Goal: Check status: Check status

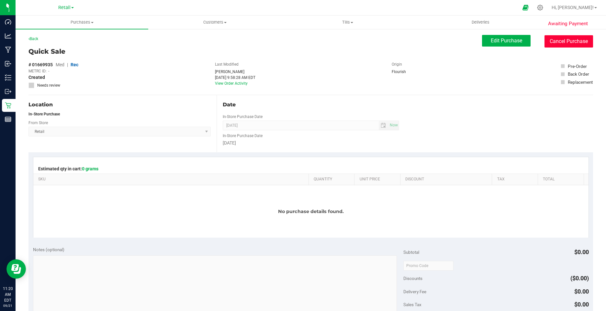
click at [554, 40] on button "Cancel Purchase" at bounding box center [568, 41] width 49 height 12
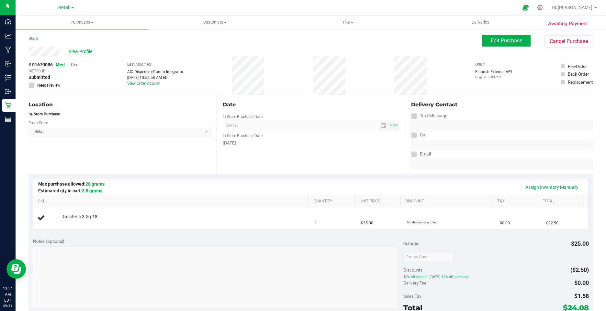
click at [78, 49] on span "View Profile" at bounding box center [82, 51] width 26 height 7
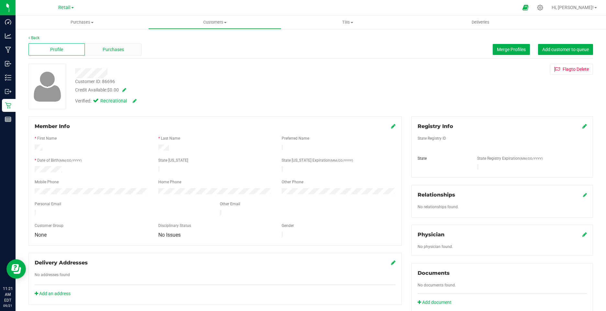
click at [112, 55] on div "Purchases" at bounding box center [113, 49] width 56 height 12
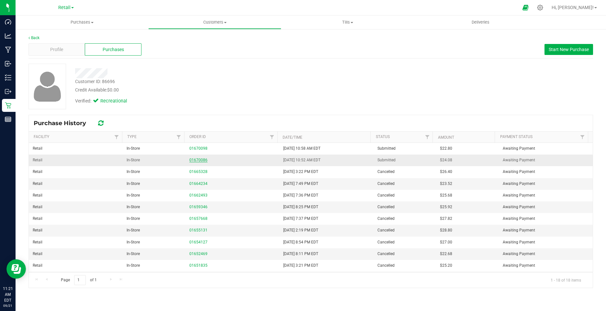
click at [191, 161] on link "01670086" at bounding box center [198, 160] width 18 height 5
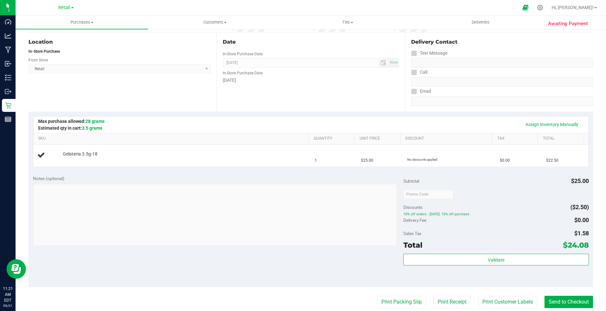
scroll to position [194, 0]
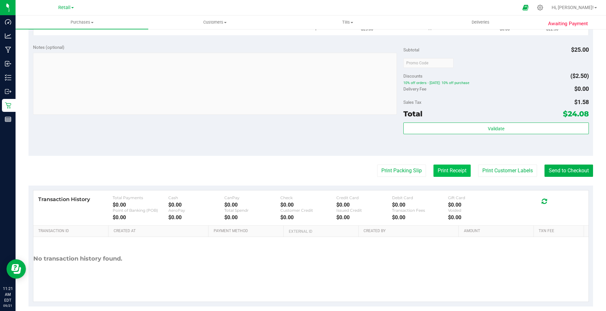
click at [452, 172] on button "Print Receipt" at bounding box center [451, 171] width 37 height 12
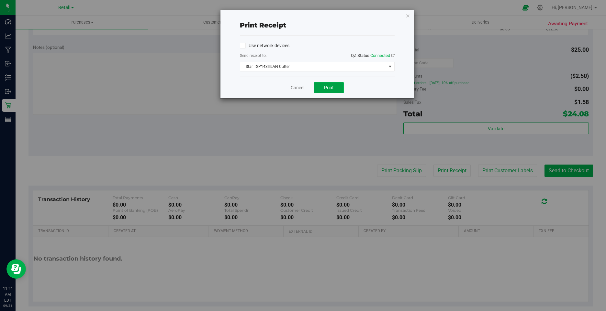
click at [327, 89] on span "Print" at bounding box center [329, 87] width 10 height 5
click at [322, 88] on button "Print" at bounding box center [329, 87] width 30 height 11
click at [407, 17] on icon "button" at bounding box center [407, 16] width 5 height 8
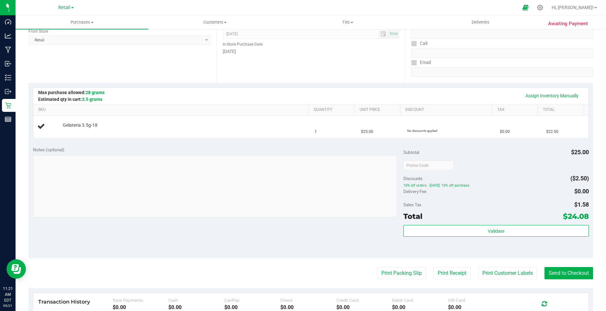
scroll to position [0, 0]
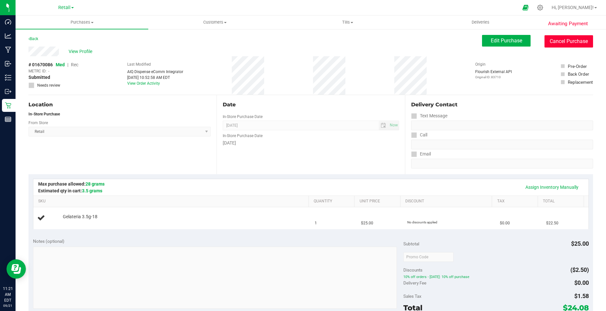
drag, startPoint x: 546, startPoint y: 45, endPoint x: 329, endPoint y: 41, distance: 217.1
click at [546, 45] on button "Cancel Purchase" at bounding box center [568, 41] width 49 height 12
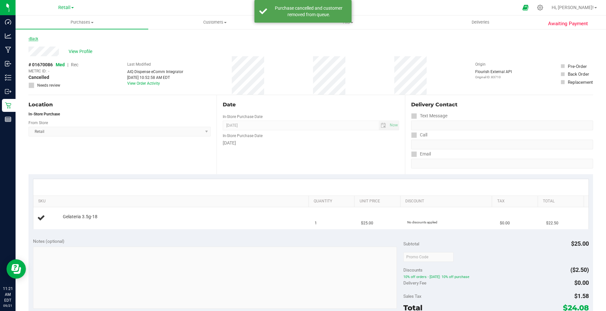
click at [33, 37] on link "Back" at bounding box center [33, 39] width 10 height 5
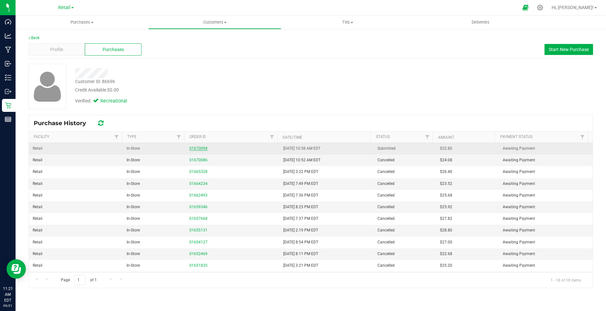
click at [191, 148] on link "01670098" at bounding box center [198, 148] width 18 height 5
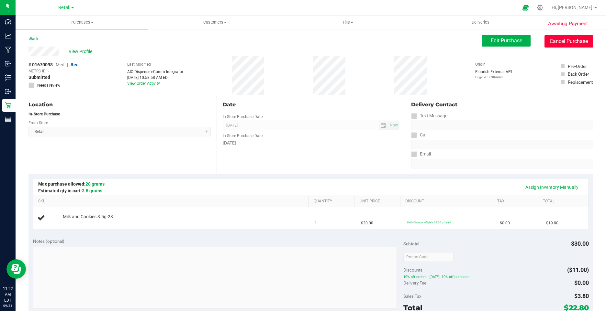
click at [554, 44] on button "Cancel Purchase" at bounding box center [568, 41] width 49 height 12
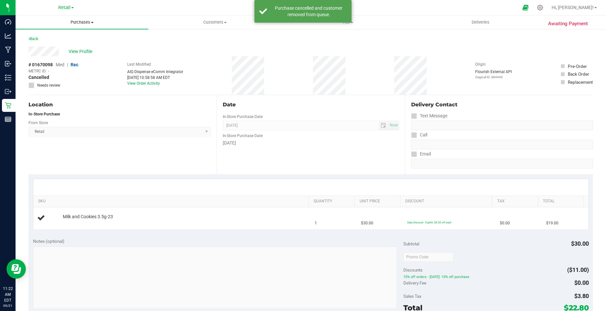
click at [84, 24] on span "Purchases" at bounding box center [82, 22] width 133 height 6
click at [49, 45] on span "Fulfillment" at bounding box center [36, 47] width 40 height 6
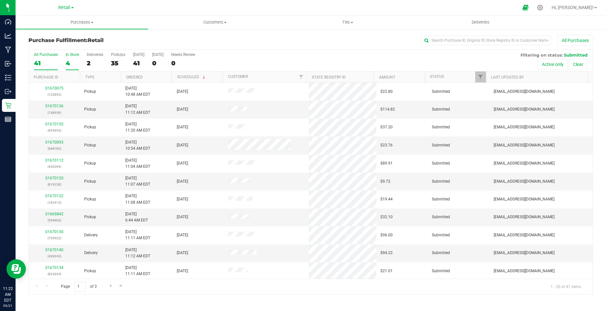
click at [70, 62] on div "4" at bounding box center [72, 63] width 13 height 7
click at [0, 0] on input "In Store 4" at bounding box center [0, 0] width 0 height 0
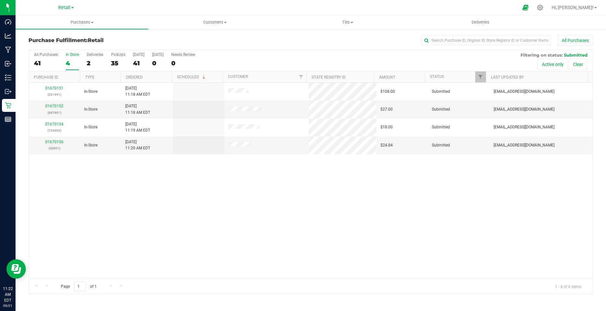
click at [190, 218] on div "01670151 (231941) In-Store [DATE] 11:18 AM EDT $108.00 Submitted [EMAIL_ADDRESS…" at bounding box center [311, 181] width 564 height 196
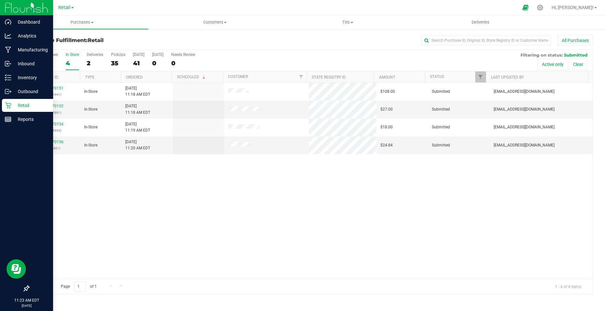
click at [24, 107] on p "Retail" at bounding box center [30, 106] width 39 height 8
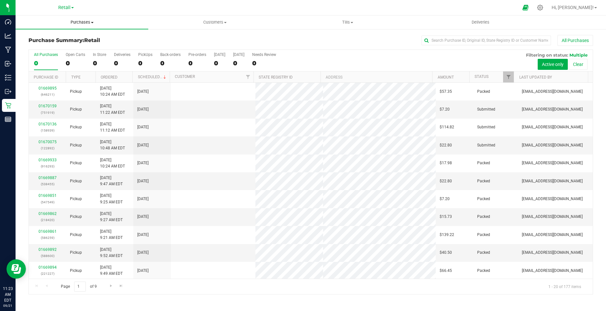
click at [83, 22] on span "Purchases" at bounding box center [82, 22] width 133 height 6
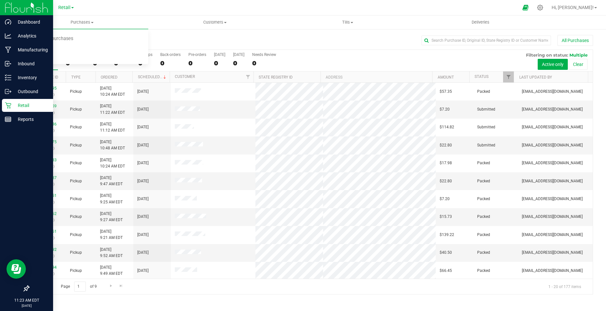
click at [10, 106] on icon at bounding box center [8, 105] width 6 height 6
click at [10, 123] on div "Reports" at bounding box center [27, 119] width 51 height 13
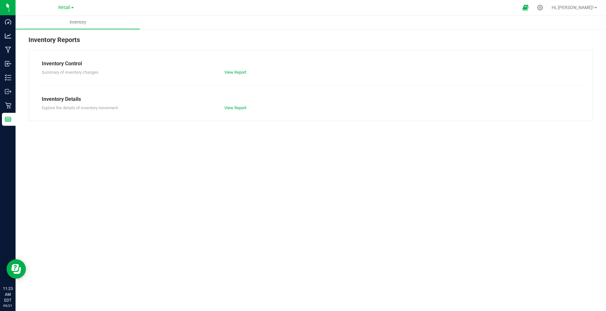
click at [268, 156] on div "Inventory Inventory Reports Inventory Control Summary of inventory changes View…" at bounding box center [311, 164] width 590 height 296
drag, startPoint x: 531, startPoint y: 26, endPoint x: 419, endPoint y: 22, distance: 112.0
click at [531, 26] on ul "Inventory" at bounding box center [319, 23] width 606 height 14
click at [81, 22] on span "Inventory" at bounding box center [78, 22] width 34 height 6
click at [69, 10] on div "Retail" at bounding box center [66, 8] width 16 height 8
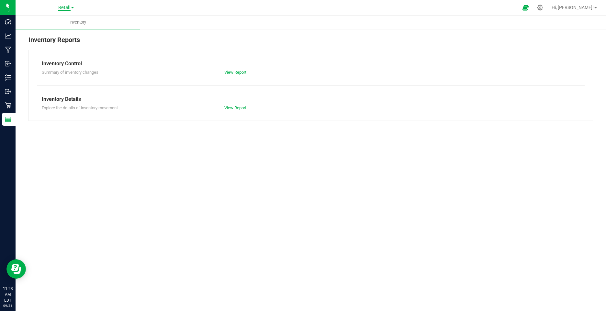
click at [67, 6] on span "Retail" at bounding box center [64, 8] width 12 height 6
click at [39, 35] on link "Retail" at bounding box center [66, 31] width 94 height 9
click at [136, 195] on div "Inventory Inventory Reports Inventory Control Summary of inventory changes View…" at bounding box center [311, 164] width 590 height 296
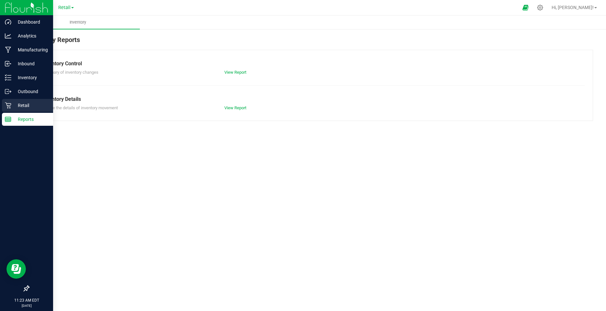
click at [28, 106] on p "Retail" at bounding box center [30, 106] width 39 height 8
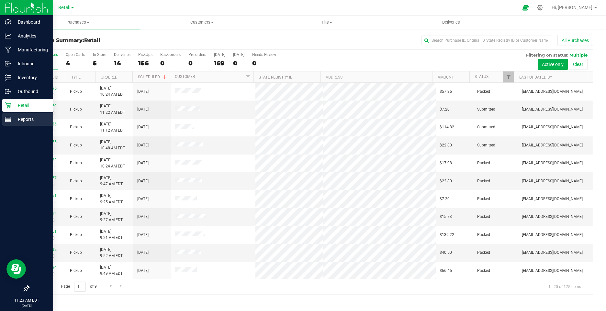
click at [20, 120] on p "Reports" at bounding box center [30, 120] width 39 height 8
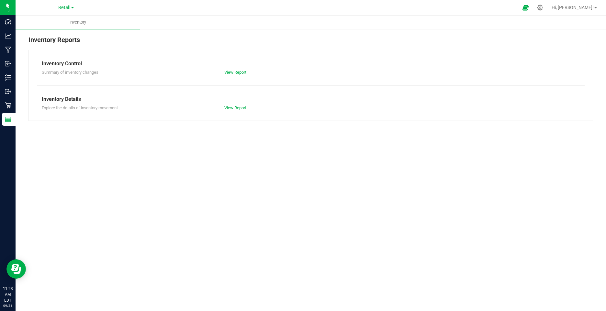
drag, startPoint x: 180, startPoint y: 150, endPoint x: 133, endPoint y: 167, distance: 50.0
click at [178, 153] on div "Inventory Inventory Reports Inventory Control Summary of inventory changes View…" at bounding box center [311, 164] width 590 height 296
click at [545, 7] on div at bounding box center [539, 7] width 9 height 7
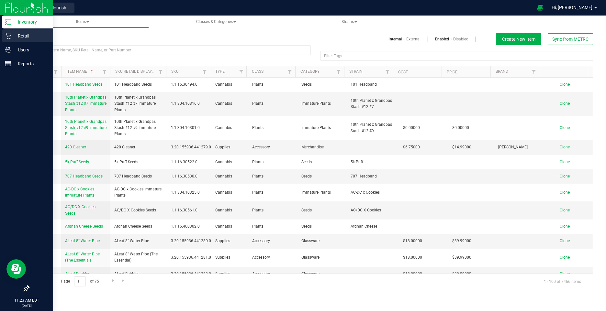
click at [13, 36] on p "Retail" at bounding box center [30, 36] width 39 height 8
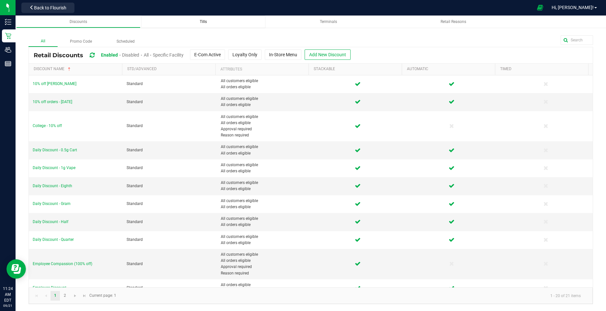
click at [200, 21] on span "Tills" at bounding box center [203, 21] width 7 height 5
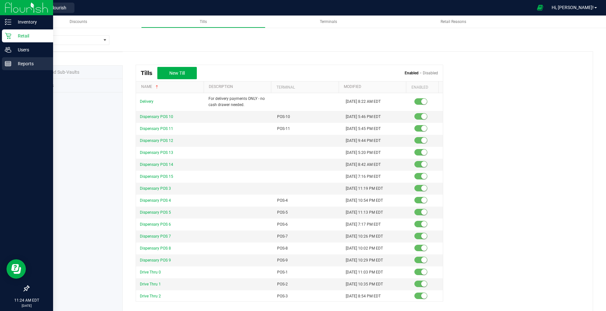
click at [10, 59] on div "Reports" at bounding box center [27, 63] width 51 height 13
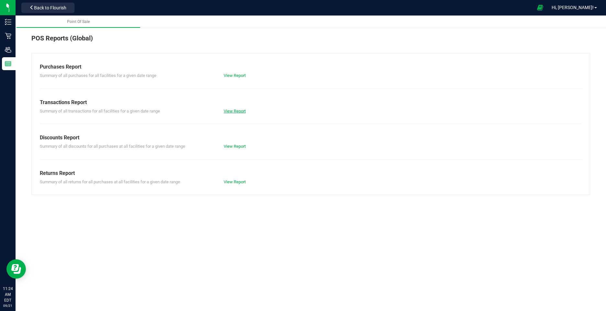
click at [235, 110] on link "View Report" at bounding box center [235, 111] width 22 height 5
